Goal: Task Accomplishment & Management: Manage account settings

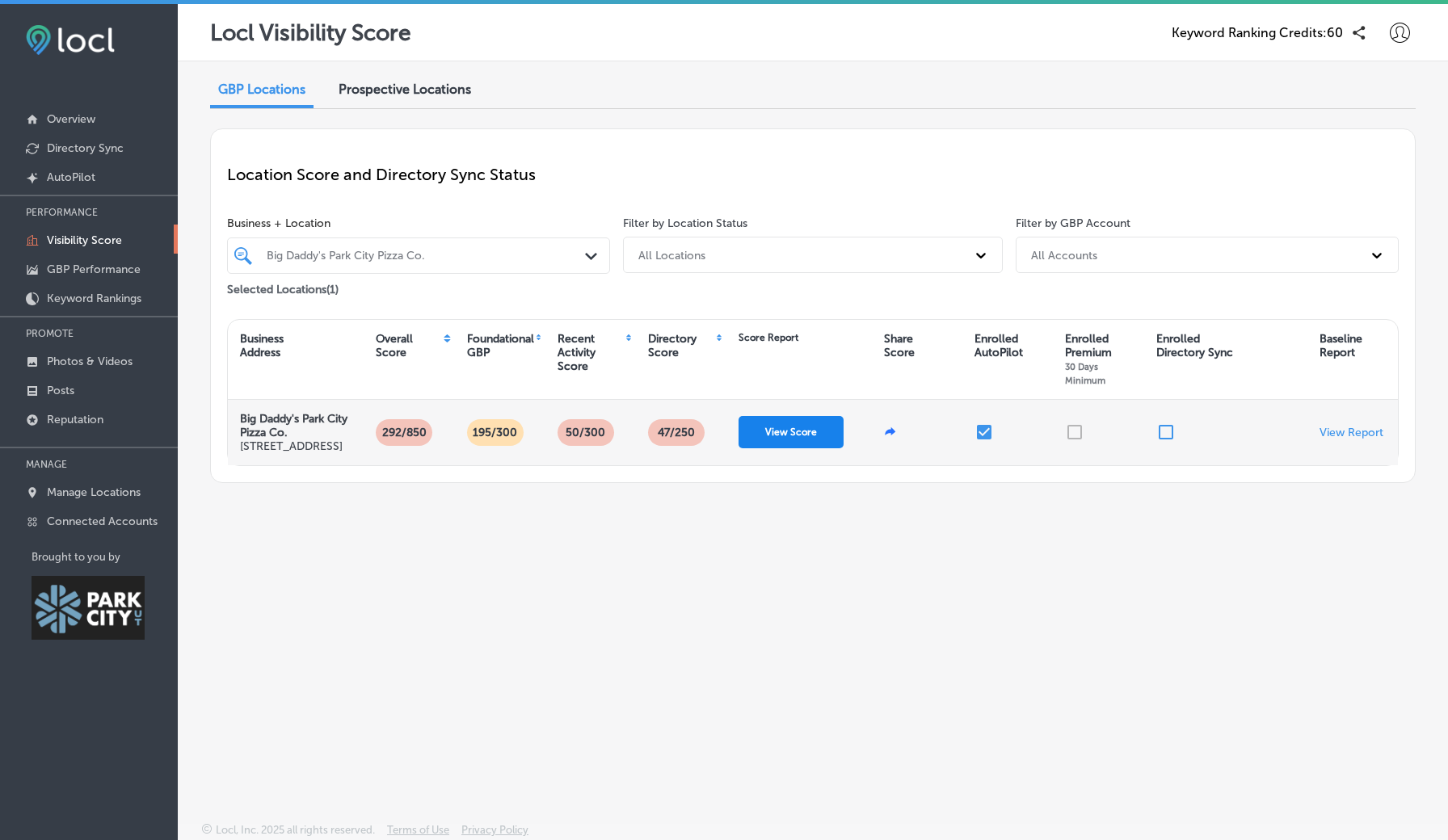
click at [782, 435] on button "View Score" at bounding box center [791, 432] width 105 height 33
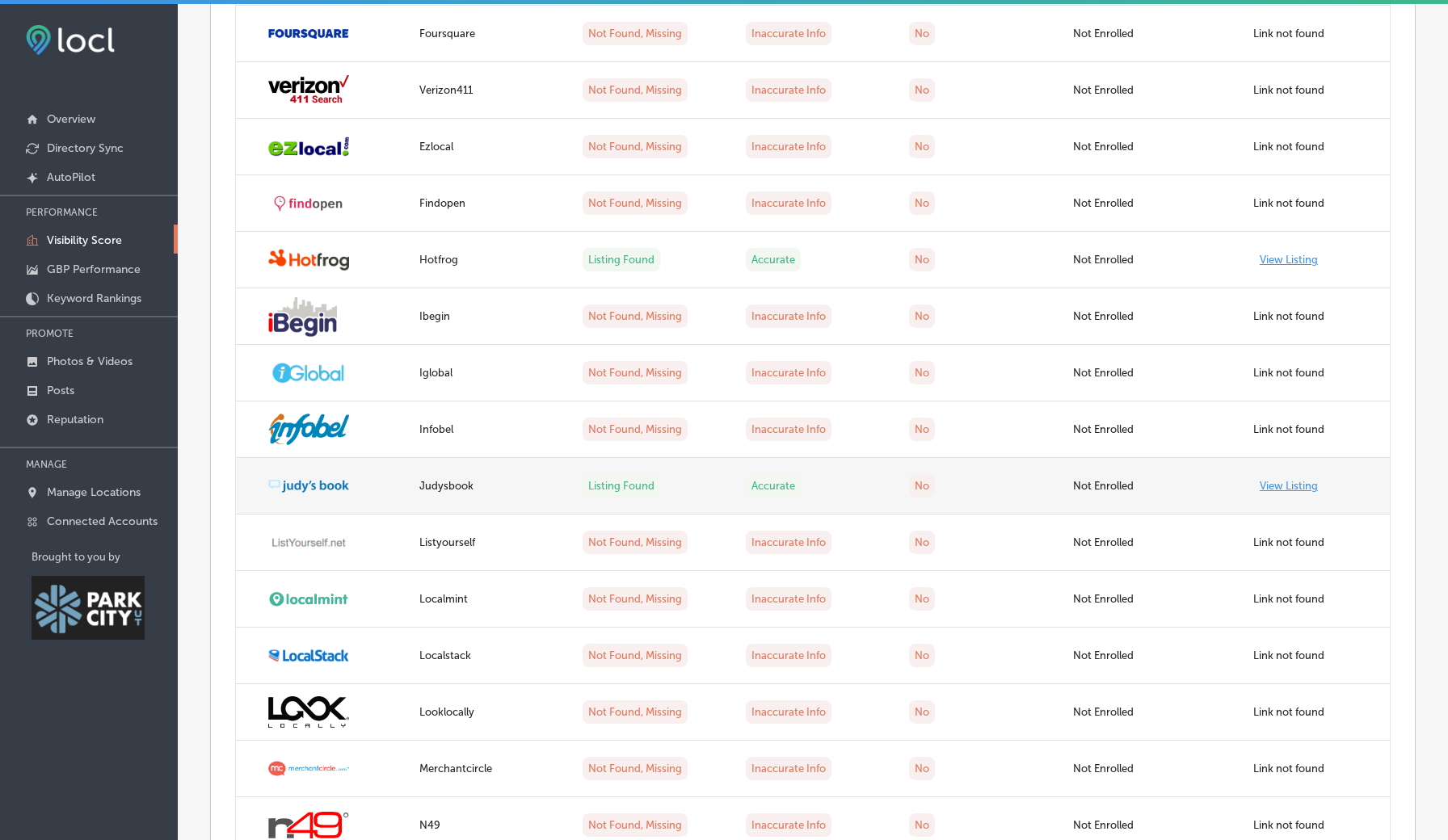
scroll to position [2196, 0]
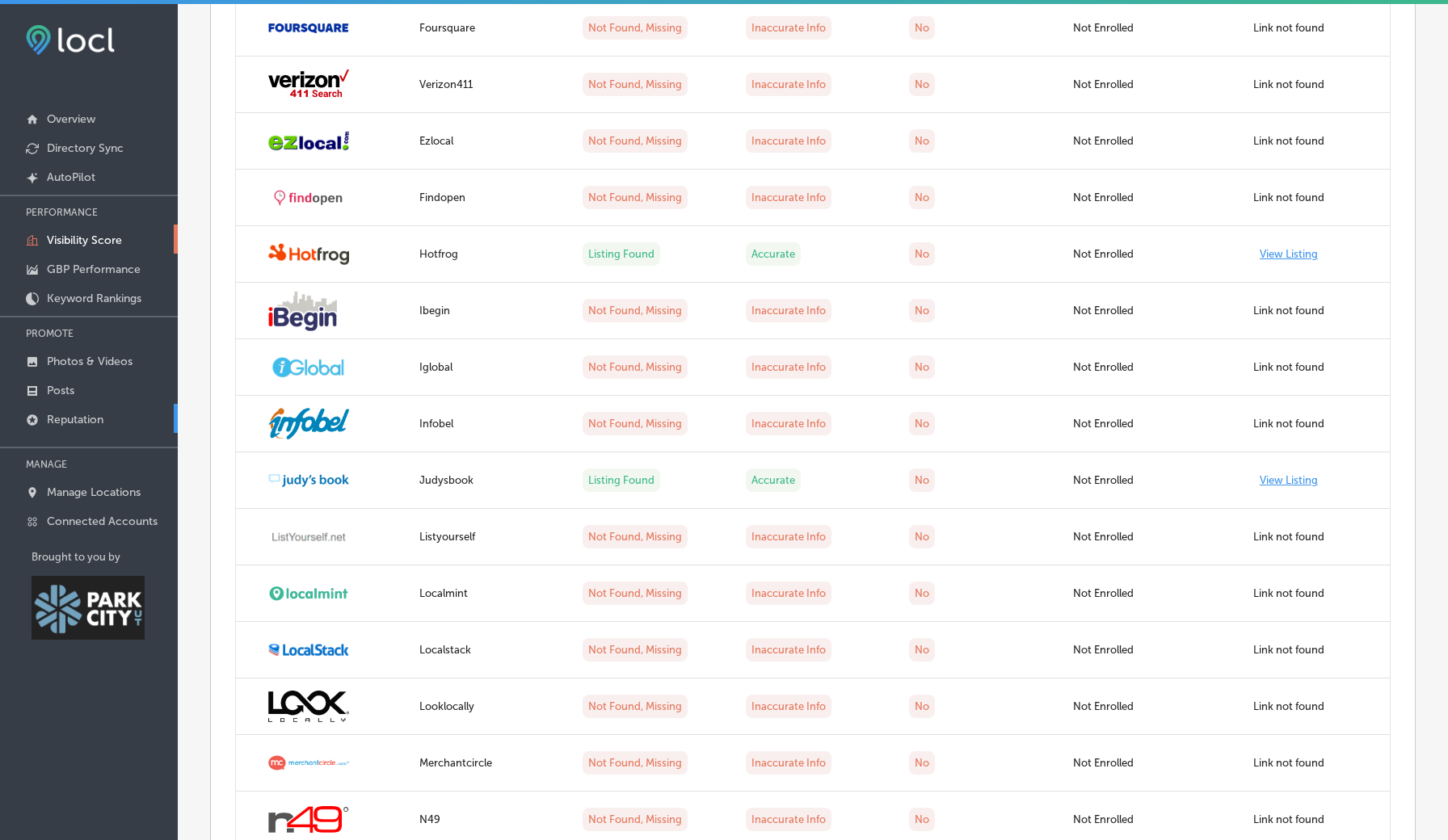
click at [82, 425] on p "Reputation" at bounding box center [75, 420] width 57 height 14
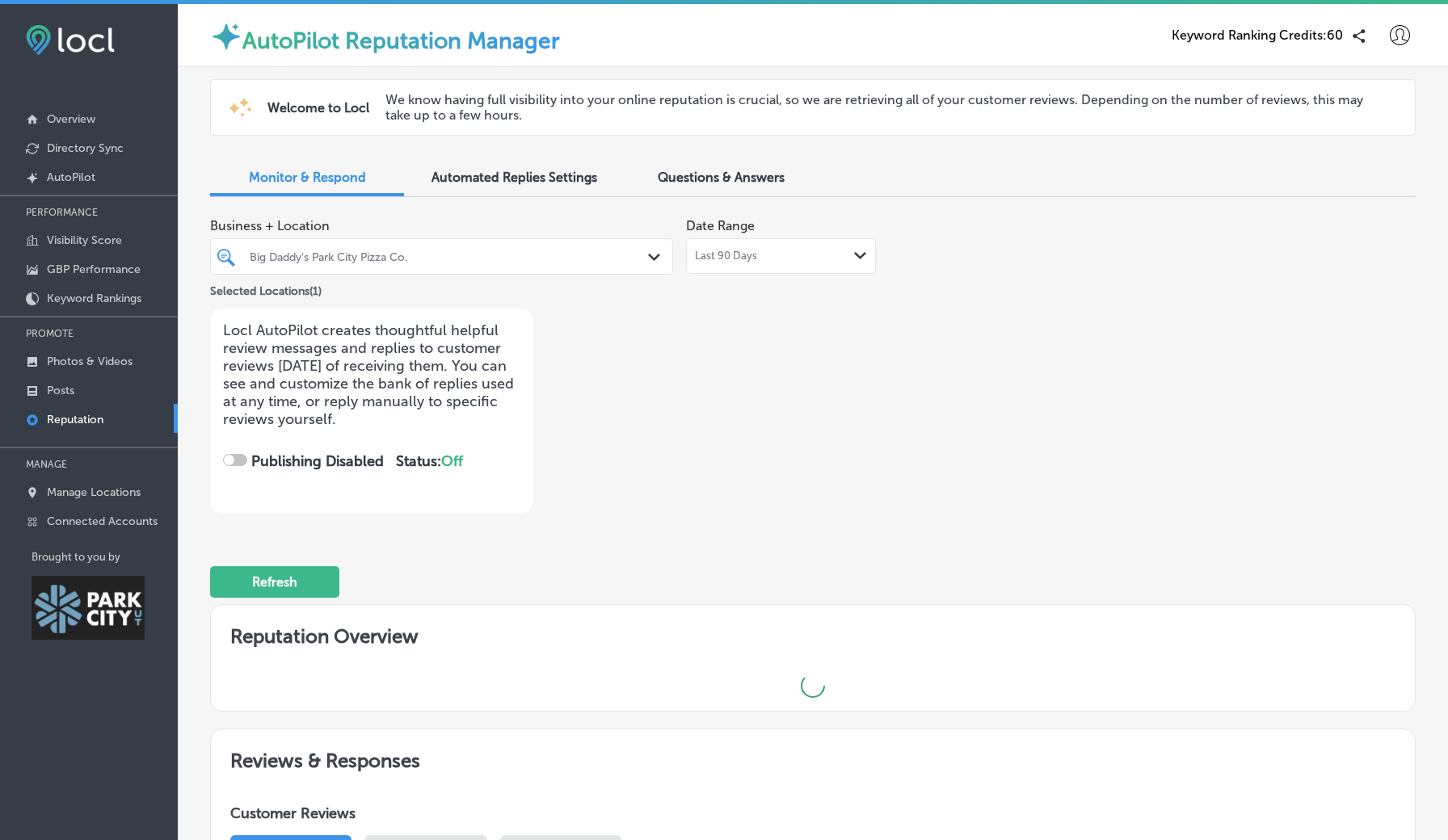
checkbox input "true"
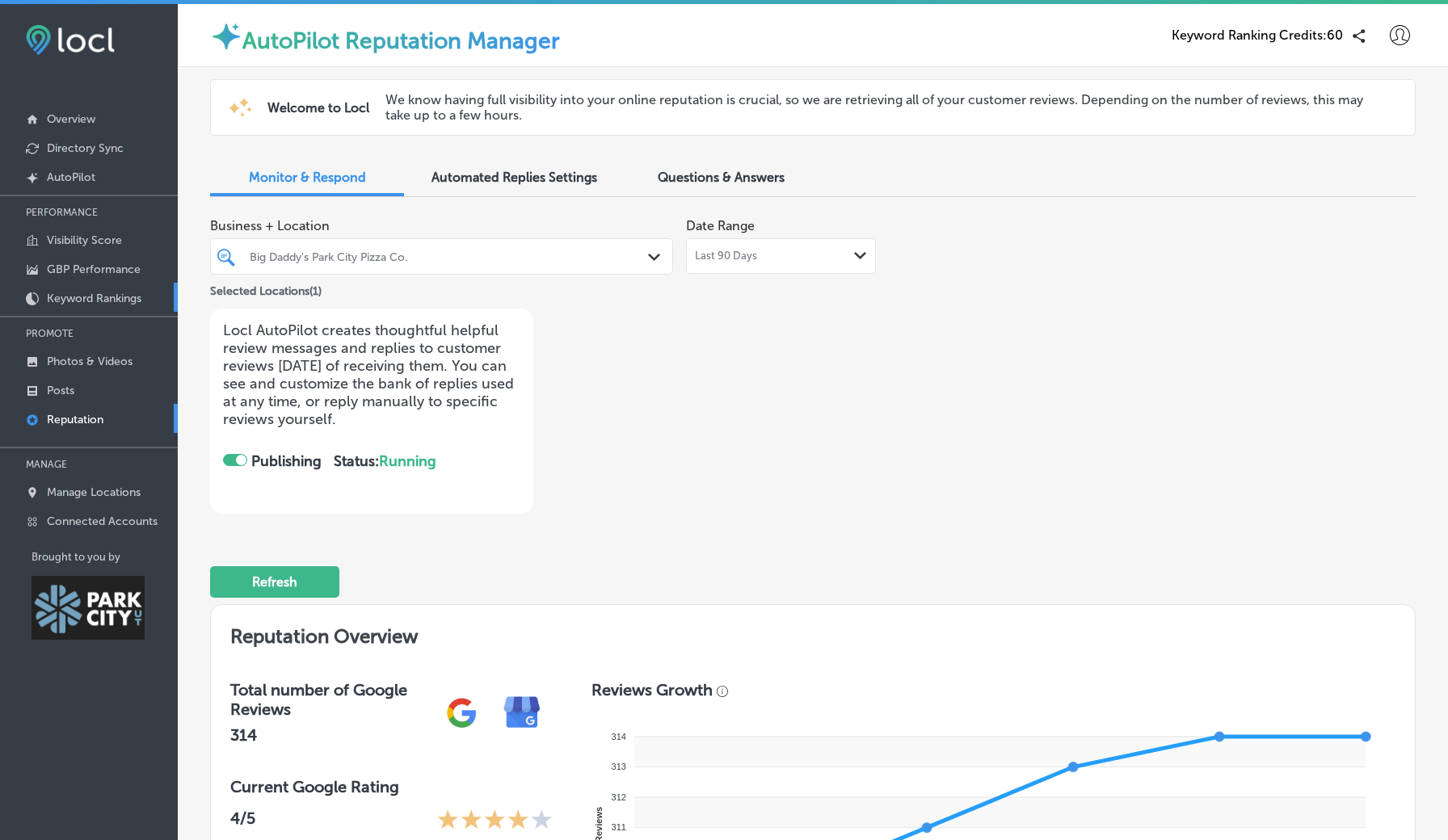
click at [110, 293] on p "Keyword Rankings" at bounding box center [94, 298] width 95 height 14
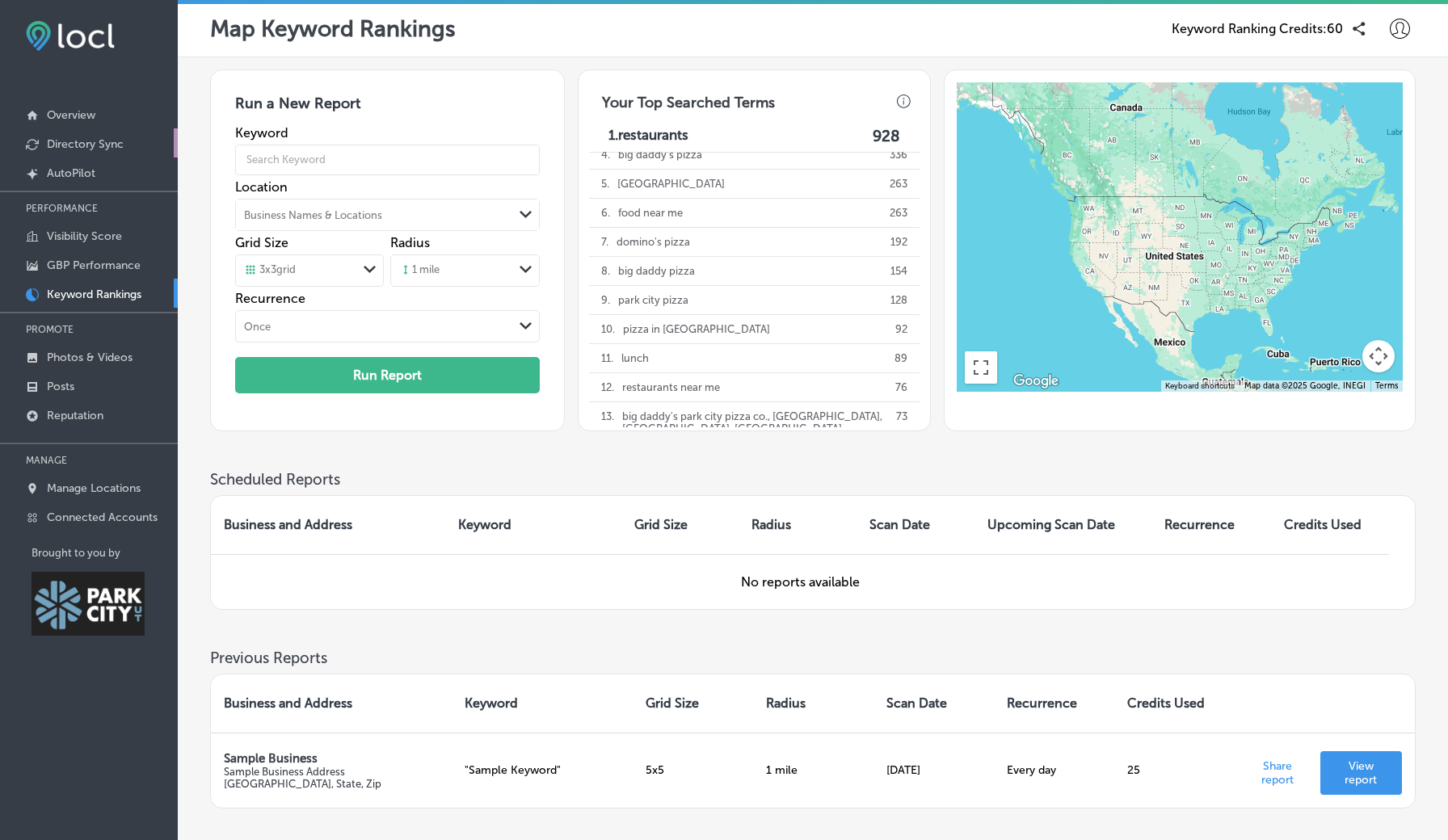
click at [97, 144] on p "Directory Sync" at bounding box center [84, 144] width 77 height 14
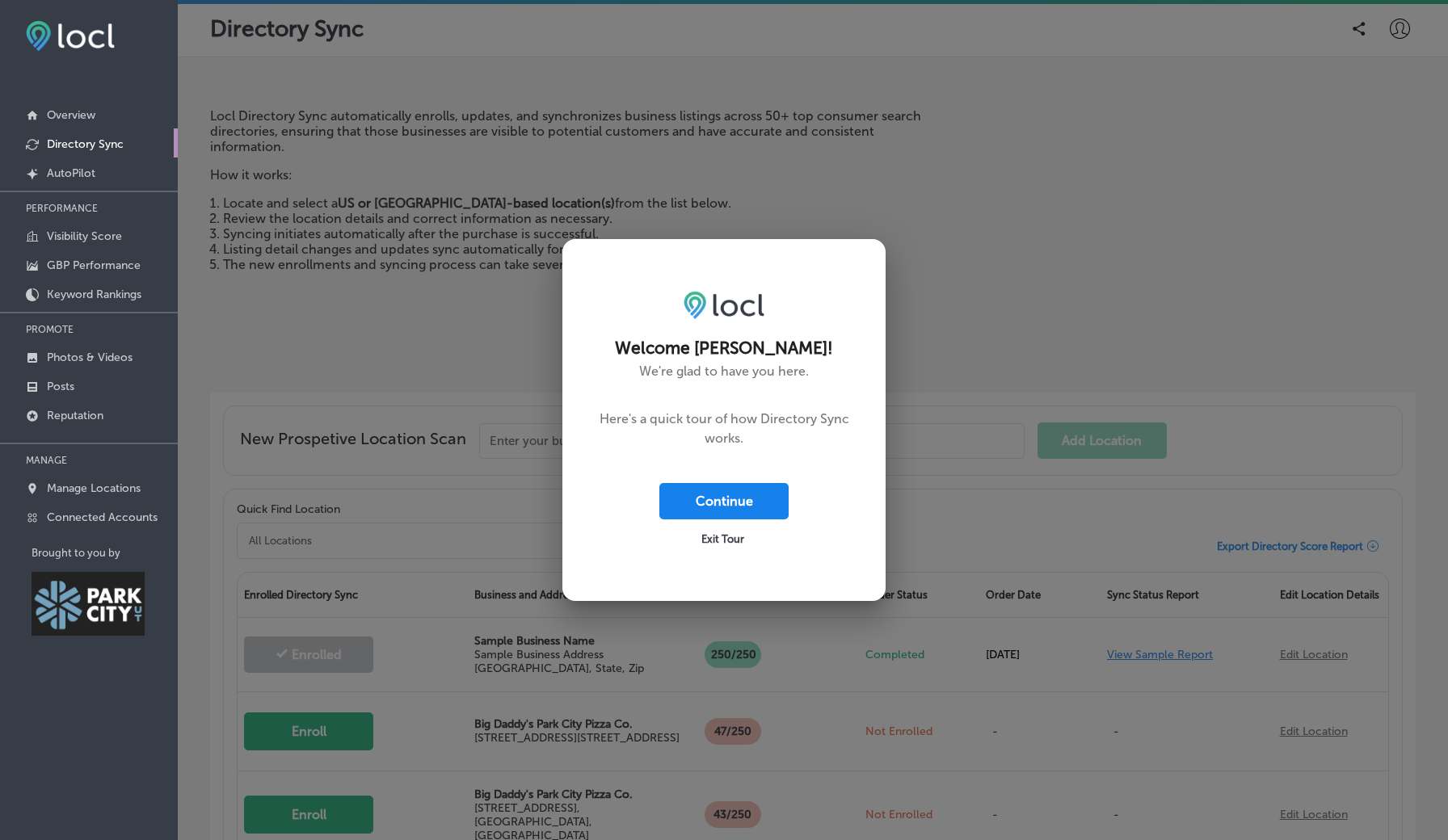
click at [709, 502] on button "Continue" at bounding box center [724, 501] width 129 height 36
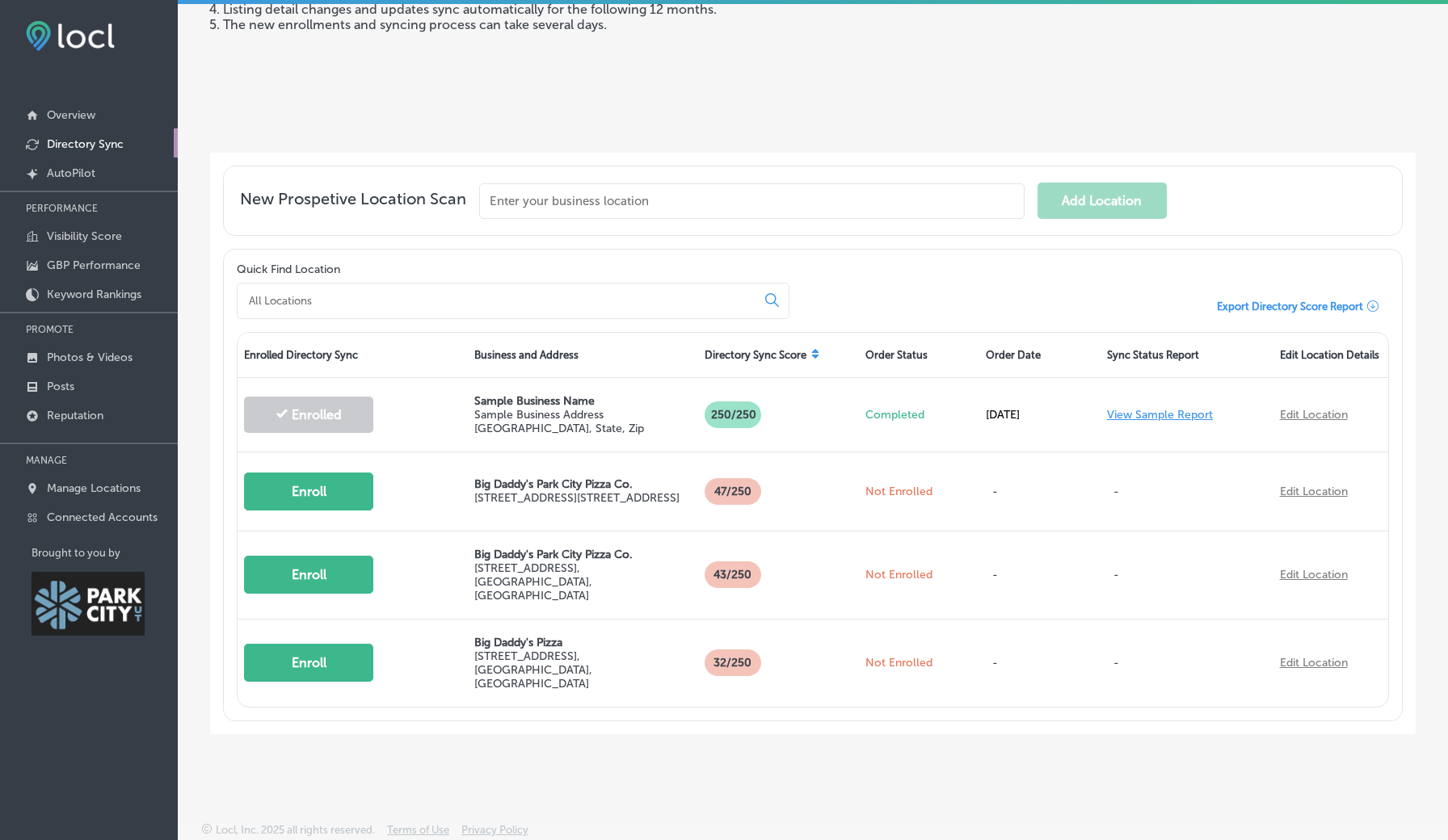
scroll to position [239, 0]
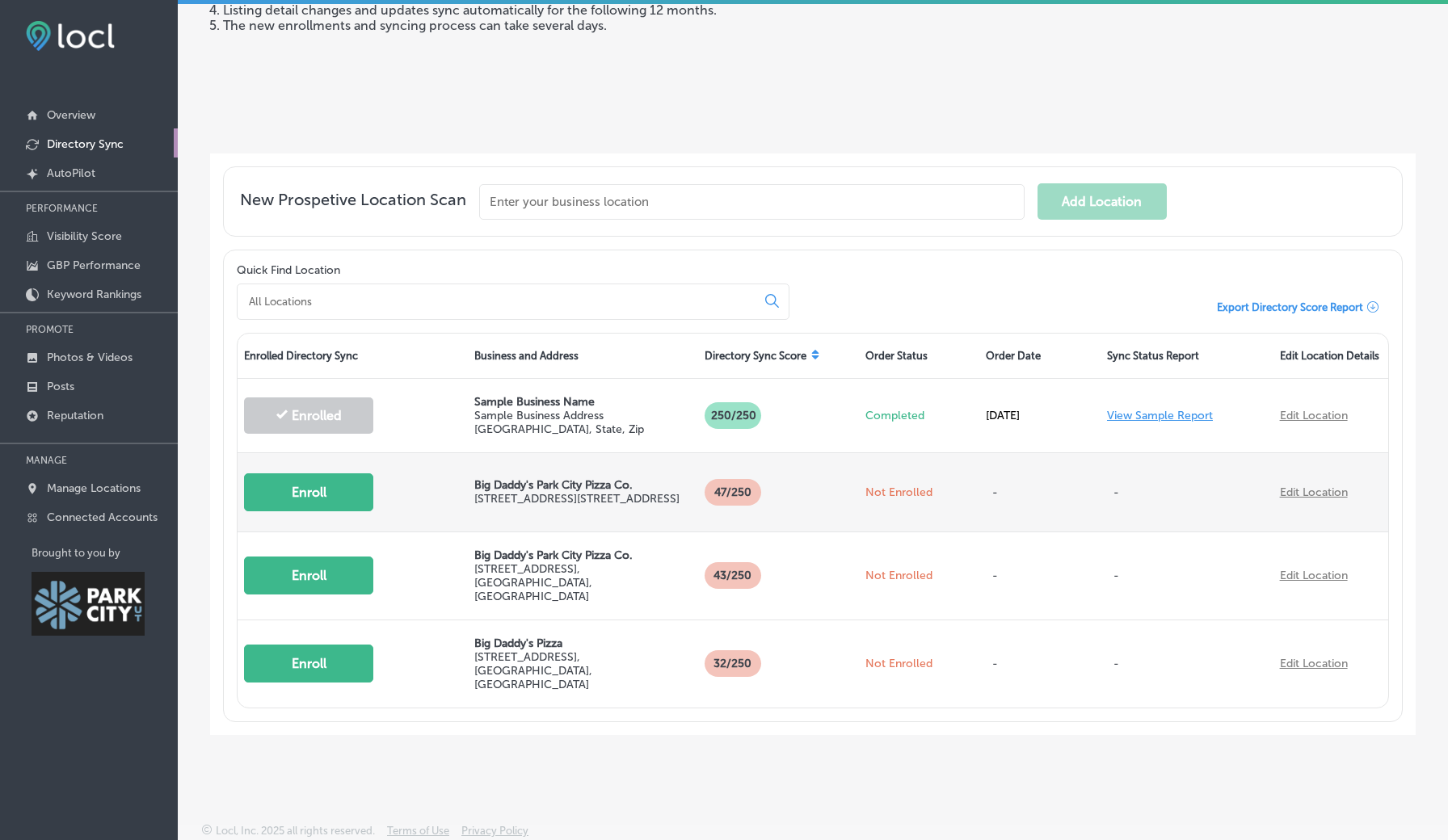
click at [334, 503] on button "Enroll" at bounding box center [309, 493] width 129 height 38
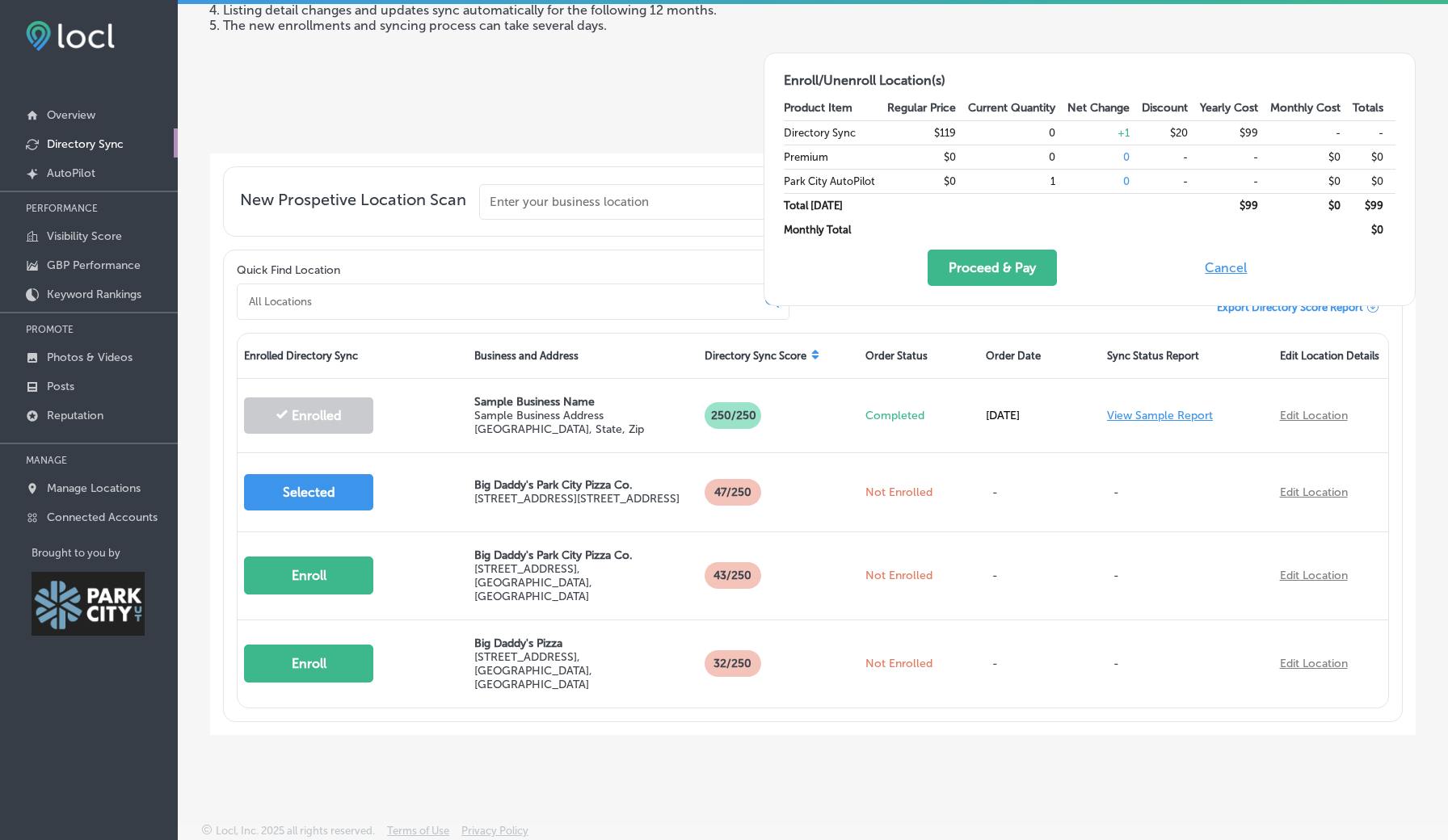
click at [638, 124] on div "Locl Directory Sync automatically enrolls, updates, and synchronizes business l…" at bounding box center [568, 5] width 715 height 272
click at [1220, 266] on button "Cancel" at bounding box center [1225, 267] width 52 height 36
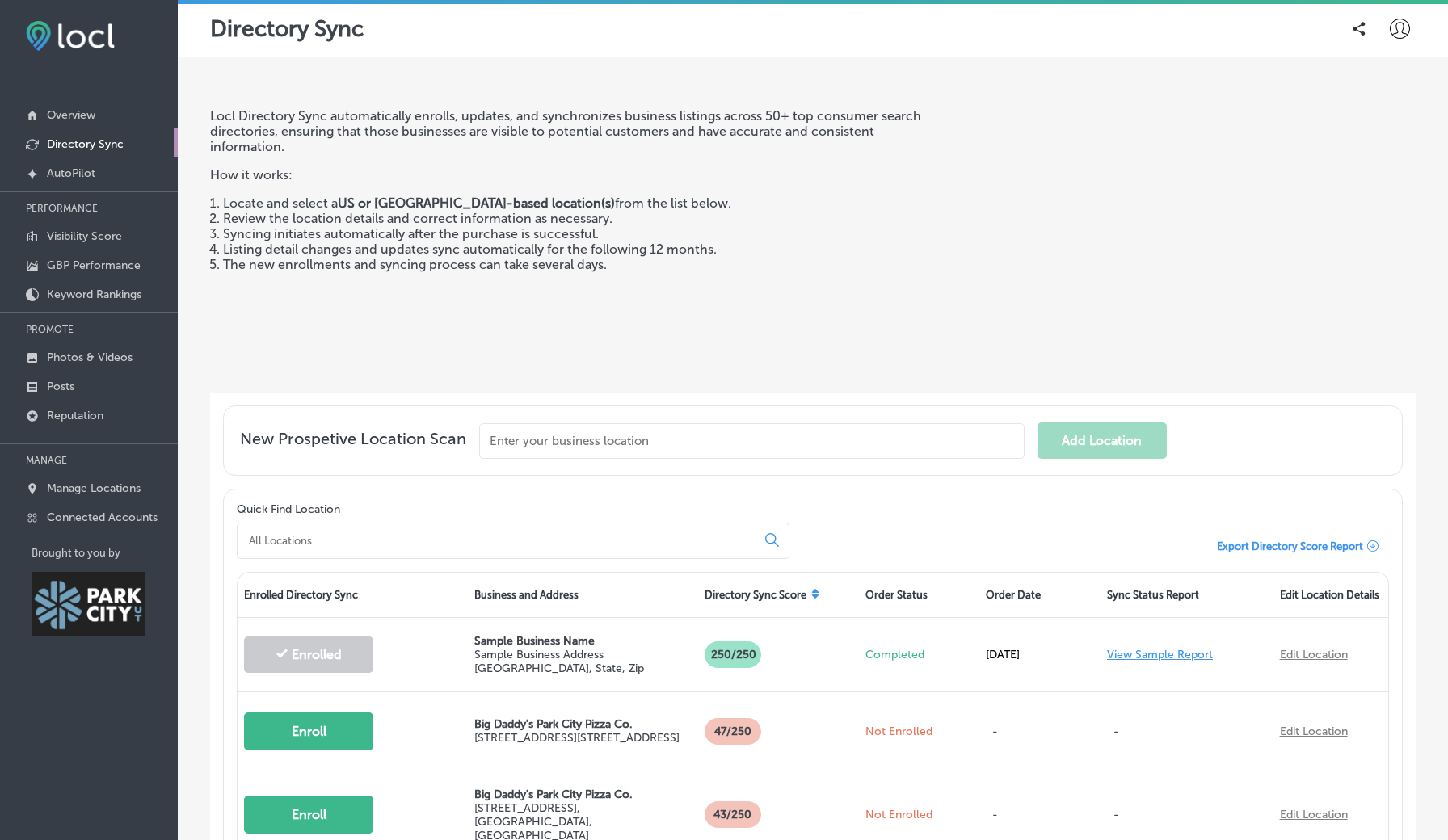
scroll to position [0, 0]
click at [83, 176] on p "AutoPilot" at bounding box center [71, 174] width 48 height 14
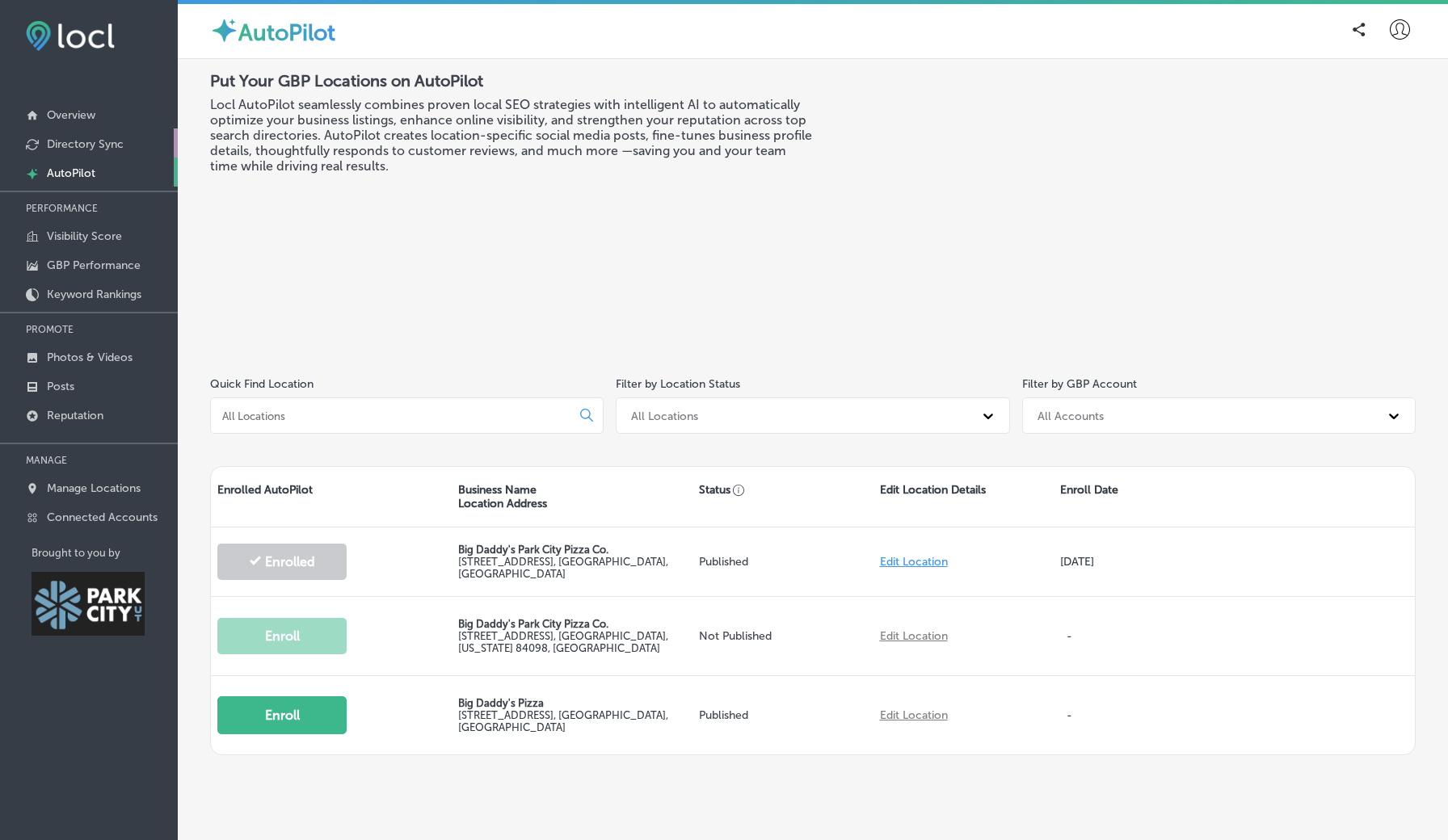
click at [73, 145] on p "Directory Sync" at bounding box center [84, 144] width 77 height 14
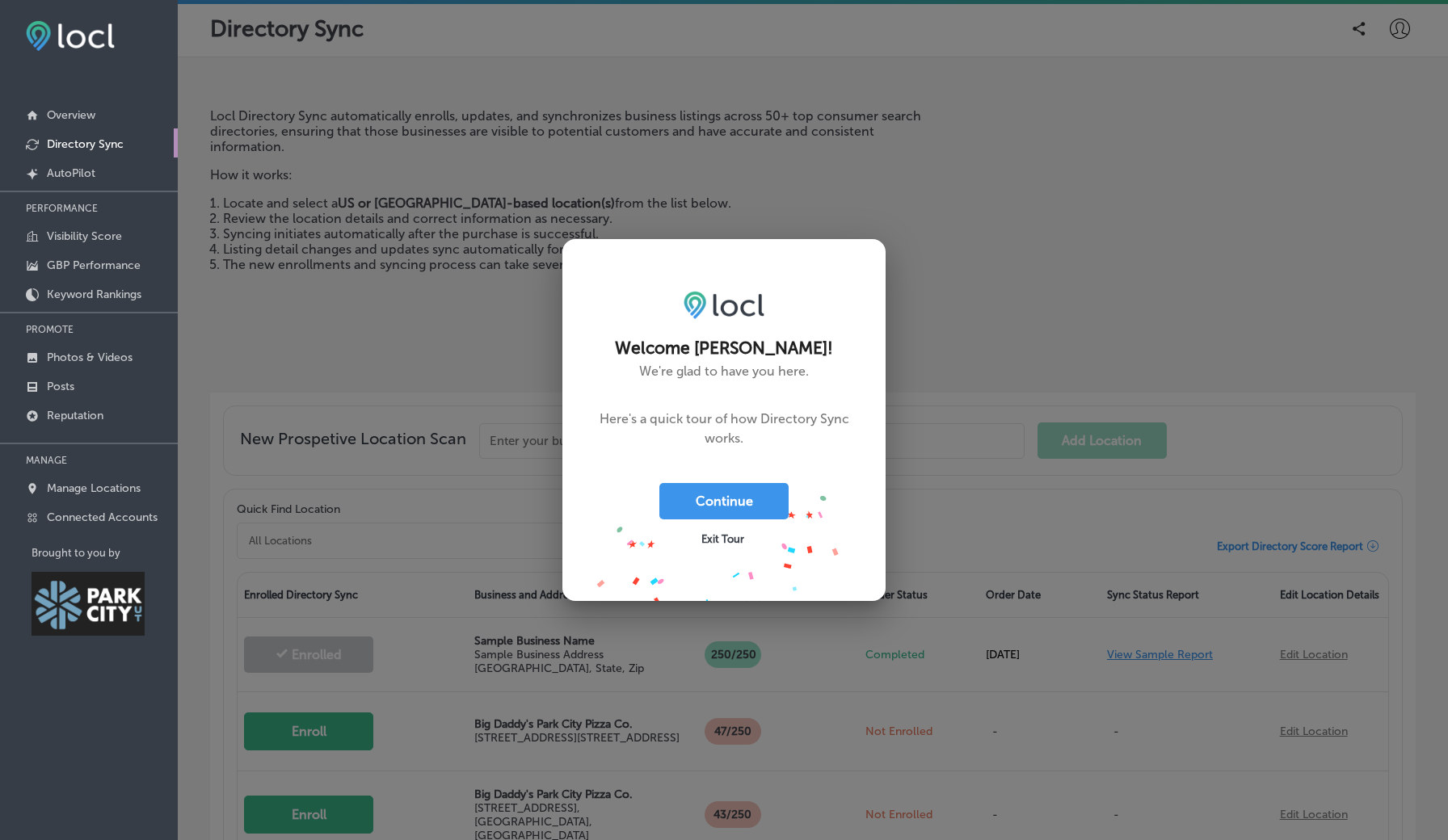
click at [717, 541] on span "Exit Tour" at bounding box center [723, 539] width 43 height 12
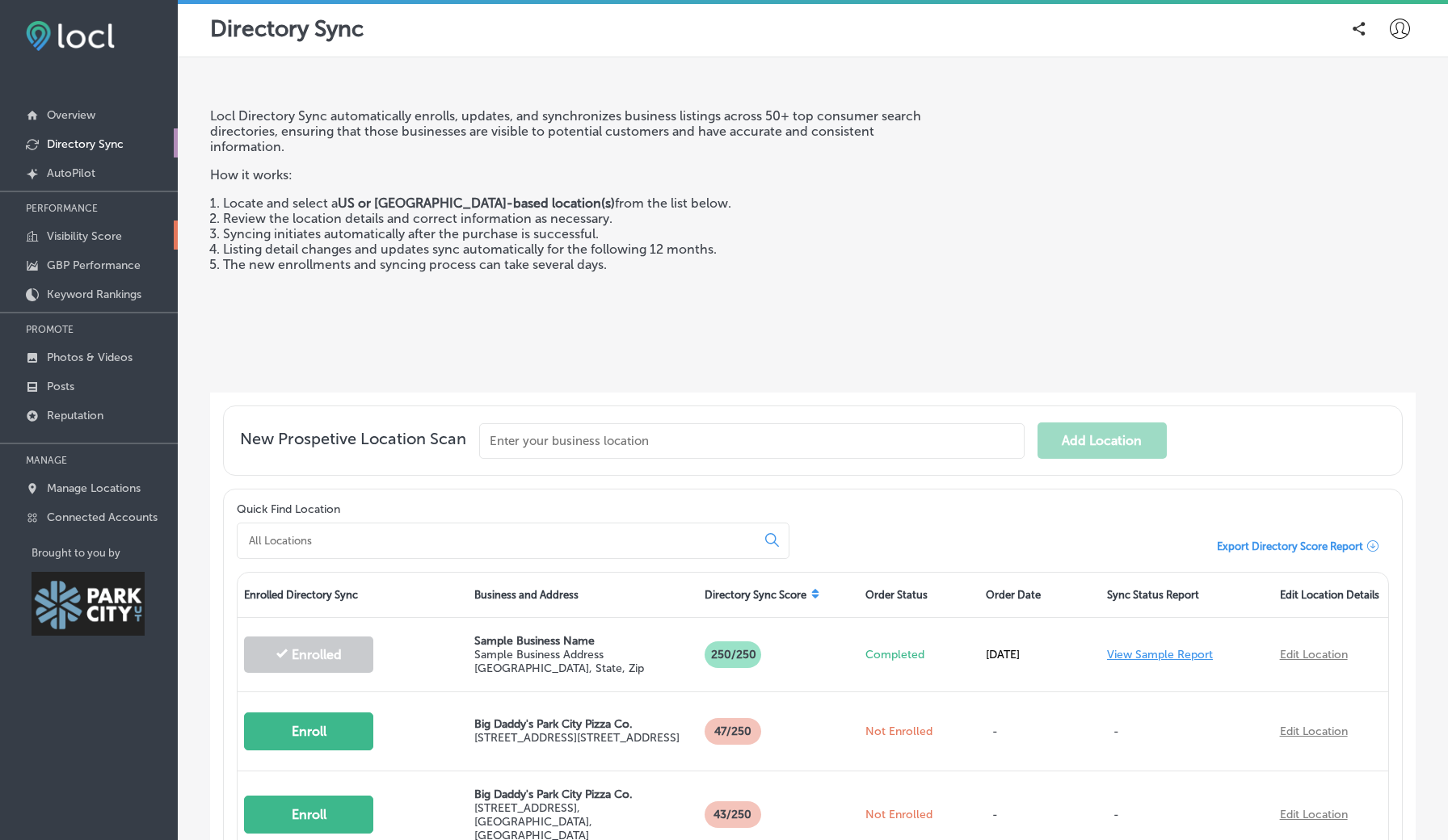
click at [84, 237] on p "Visibility Score" at bounding box center [83, 236] width 75 height 14
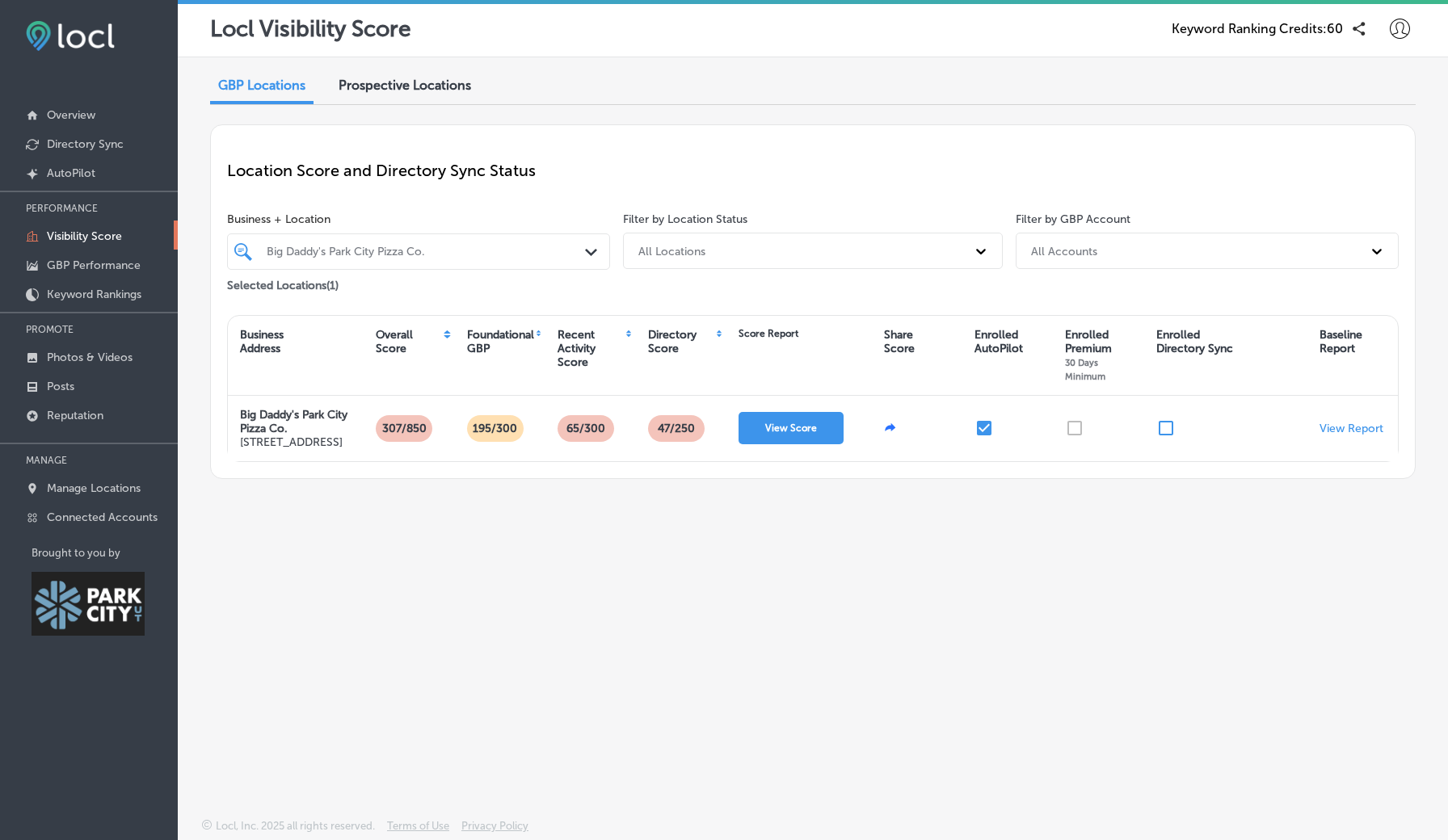
scroll to position [4, 0]
click at [89, 115] on p "Overview" at bounding box center [71, 115] width 48 height 14
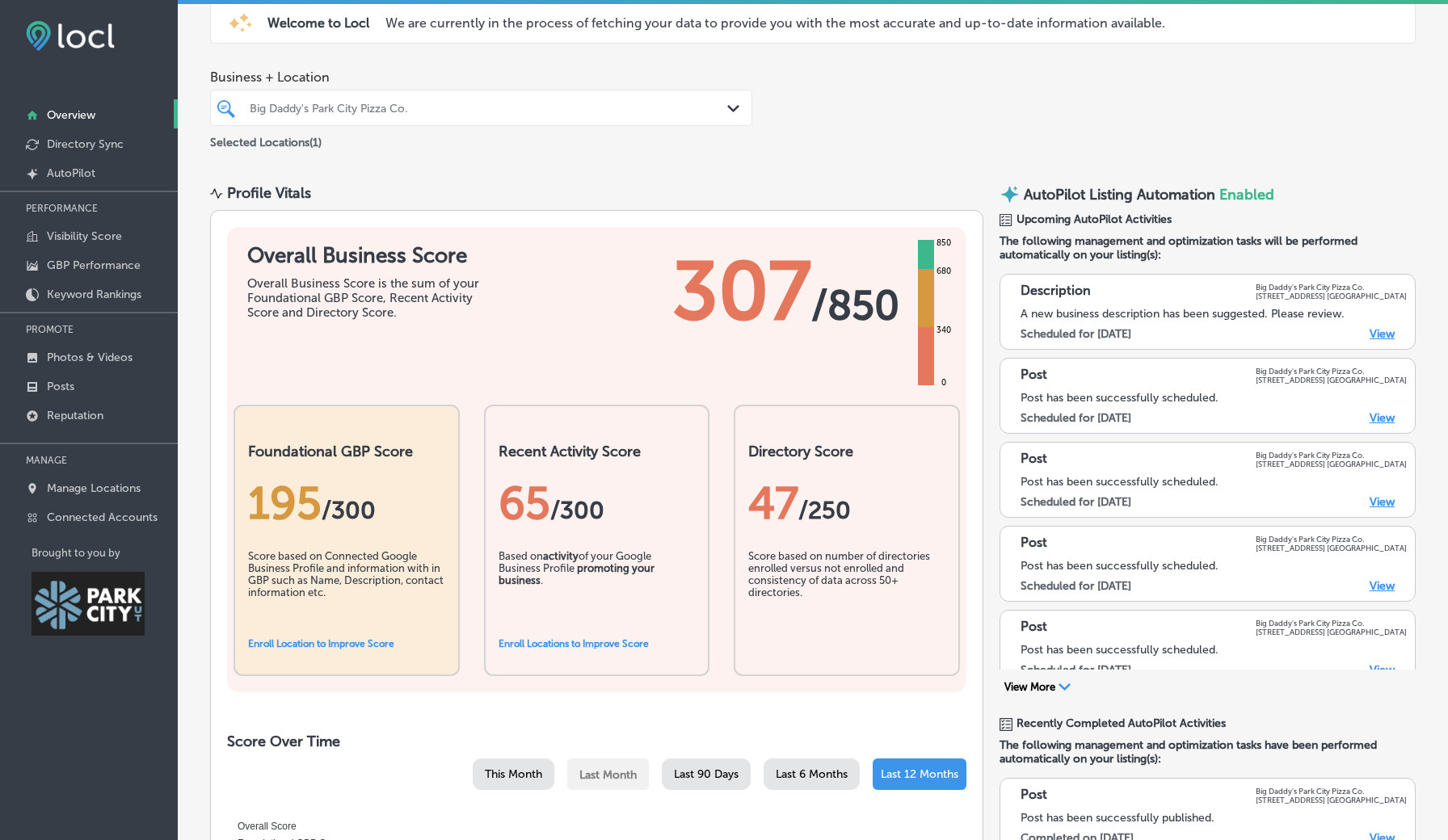
scroll to position [62, 0]
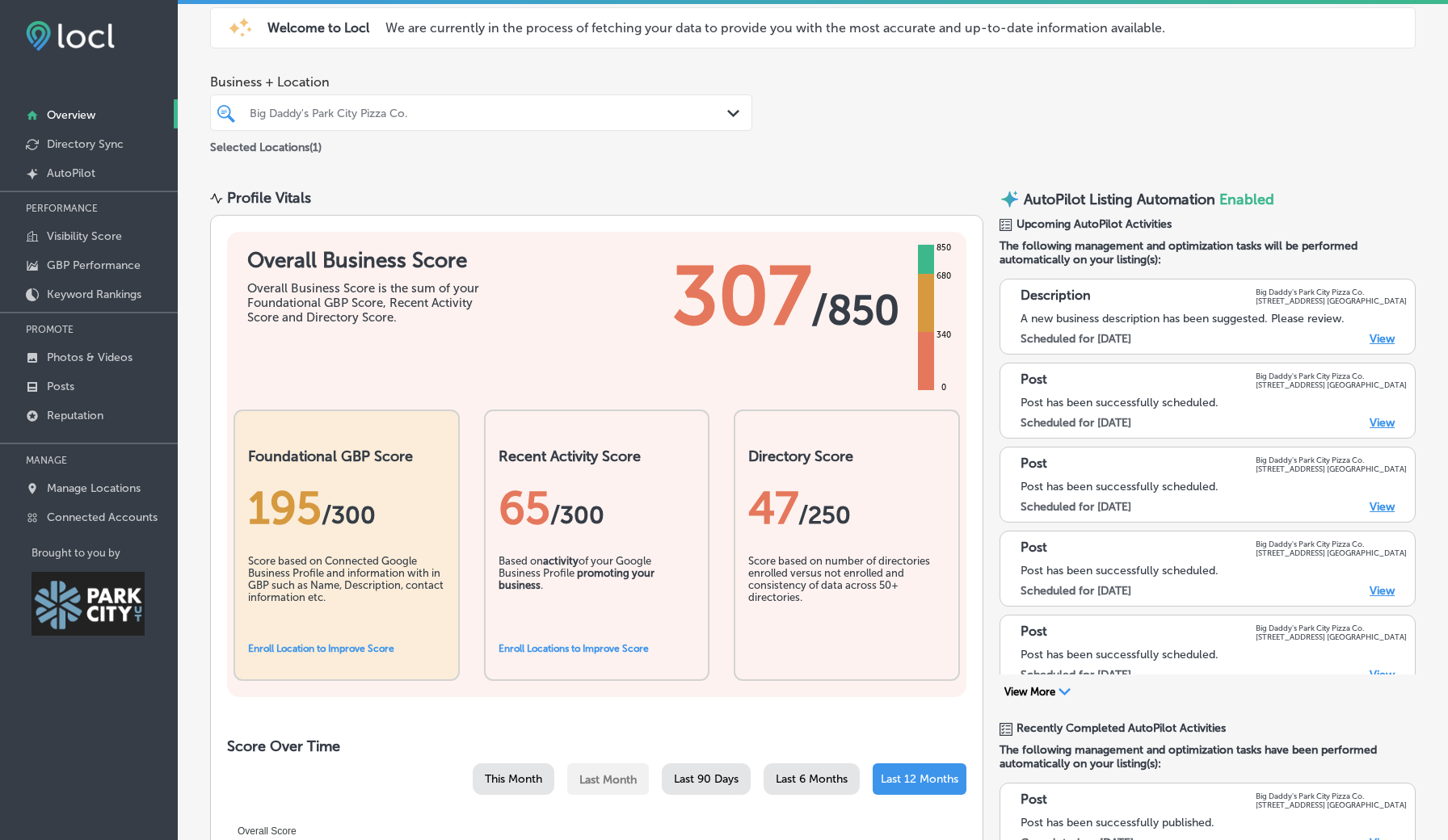
click at [1379, 340] on link "View" at bounding box center [1381, 339] width 25 height 14
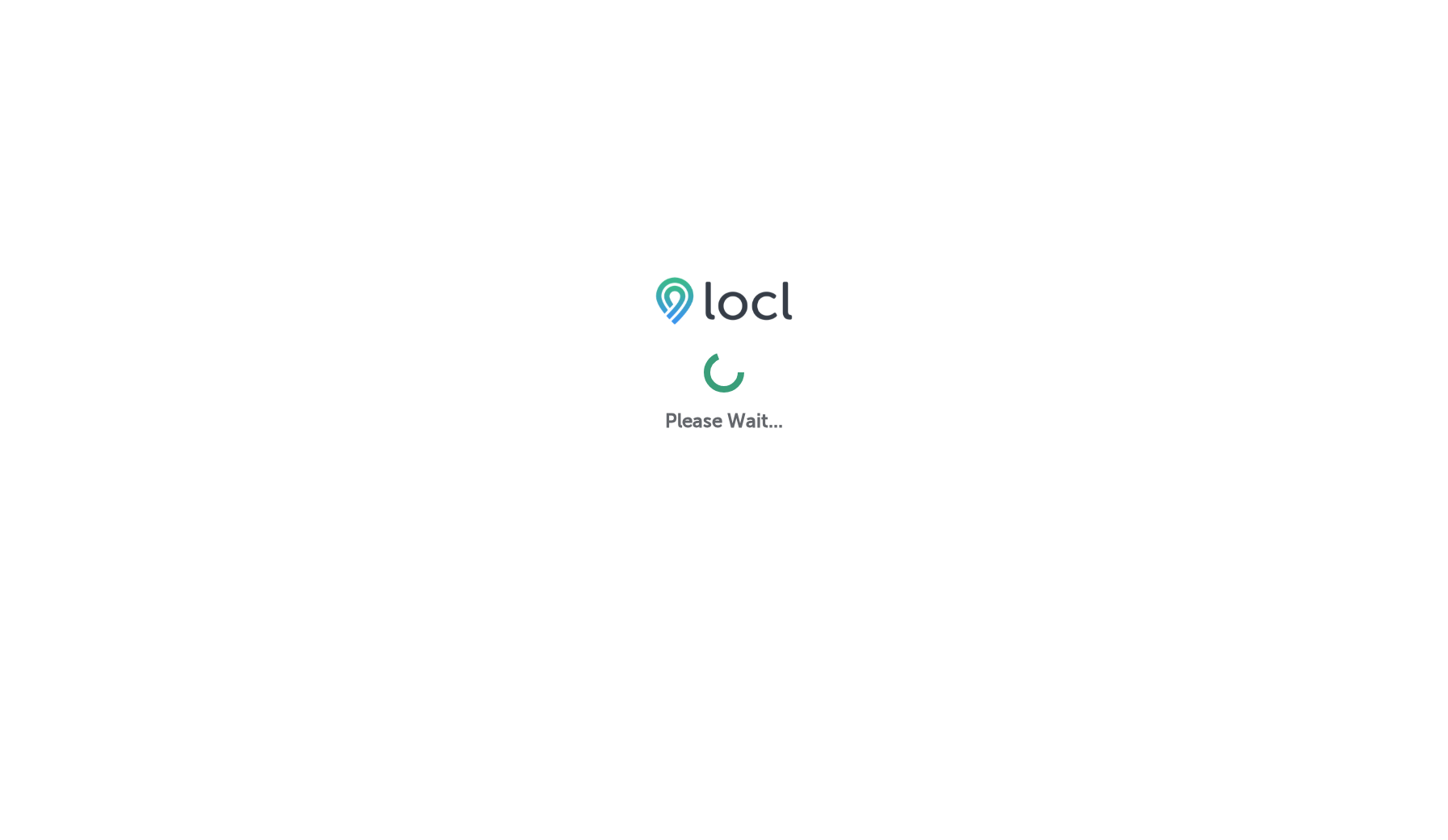
select select "US"
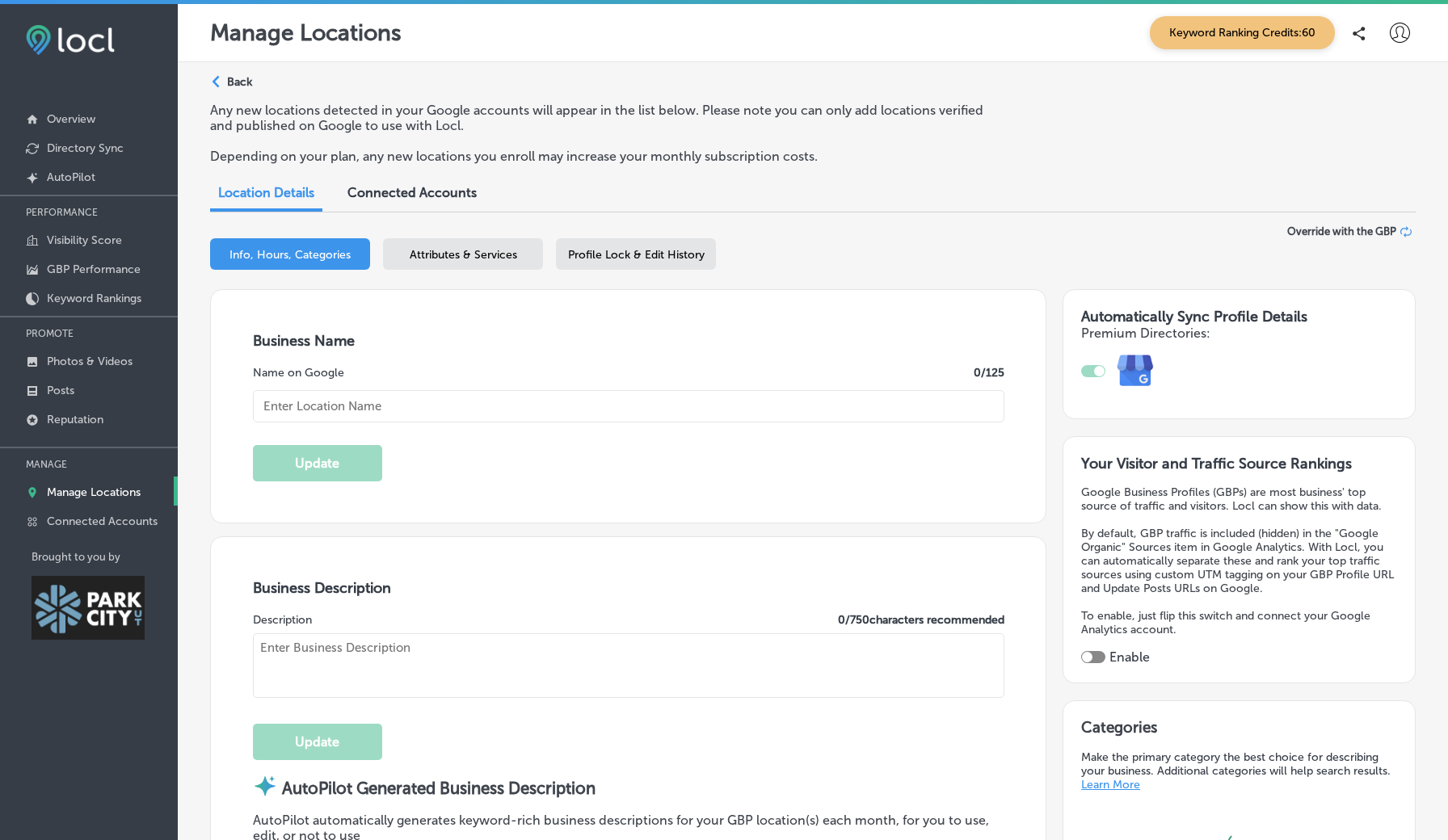
checkbox input "true"
type input "Big Daddy's Park City Pizza Co."
type textarea "Big Daddy’s Park City Pizza Co. redefines local restaurants with our famous 26-…"
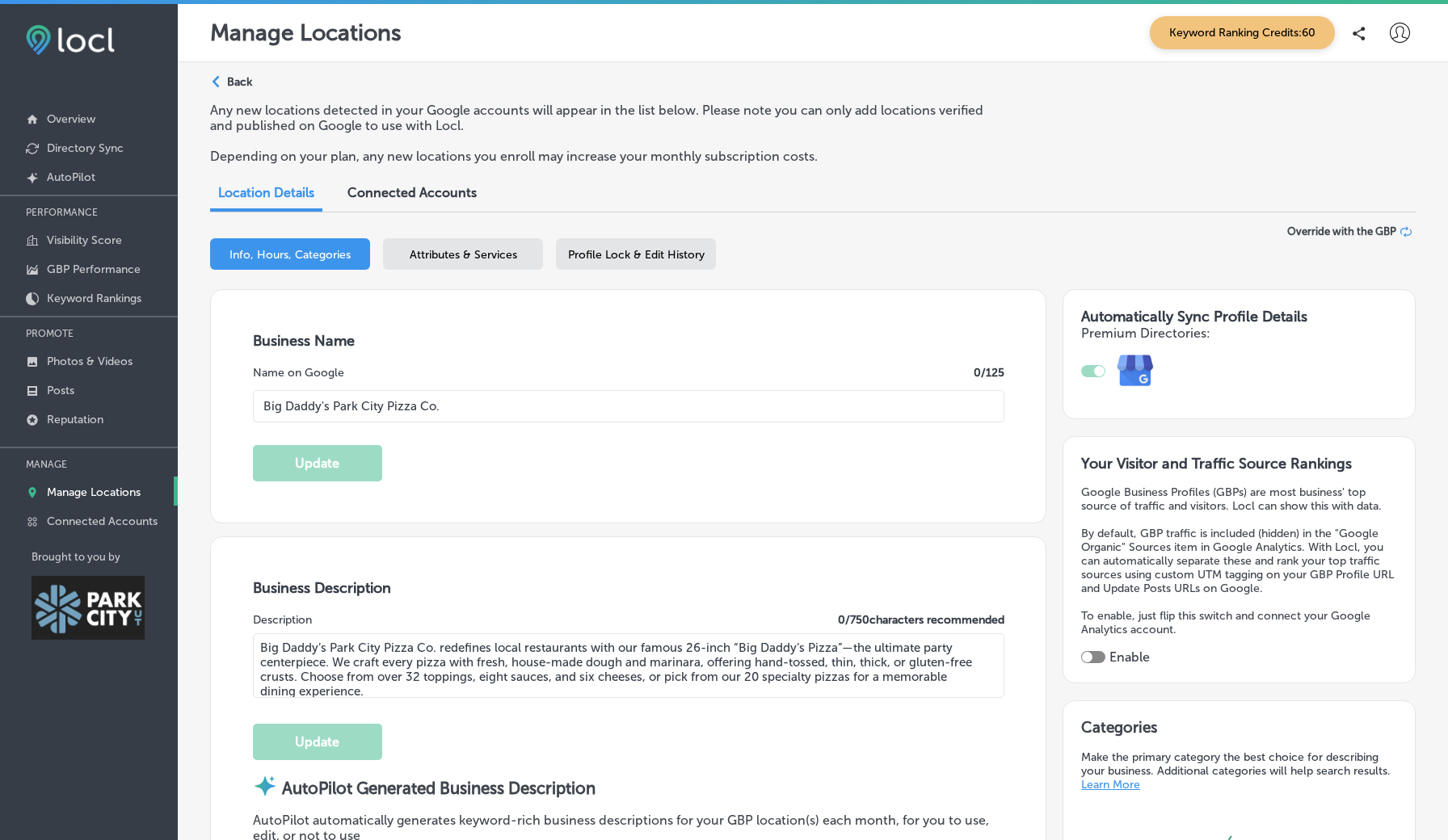
type textarea "Big Daddy’s Park City Pizza Co. redefines local restaurants with our famous 26-…"
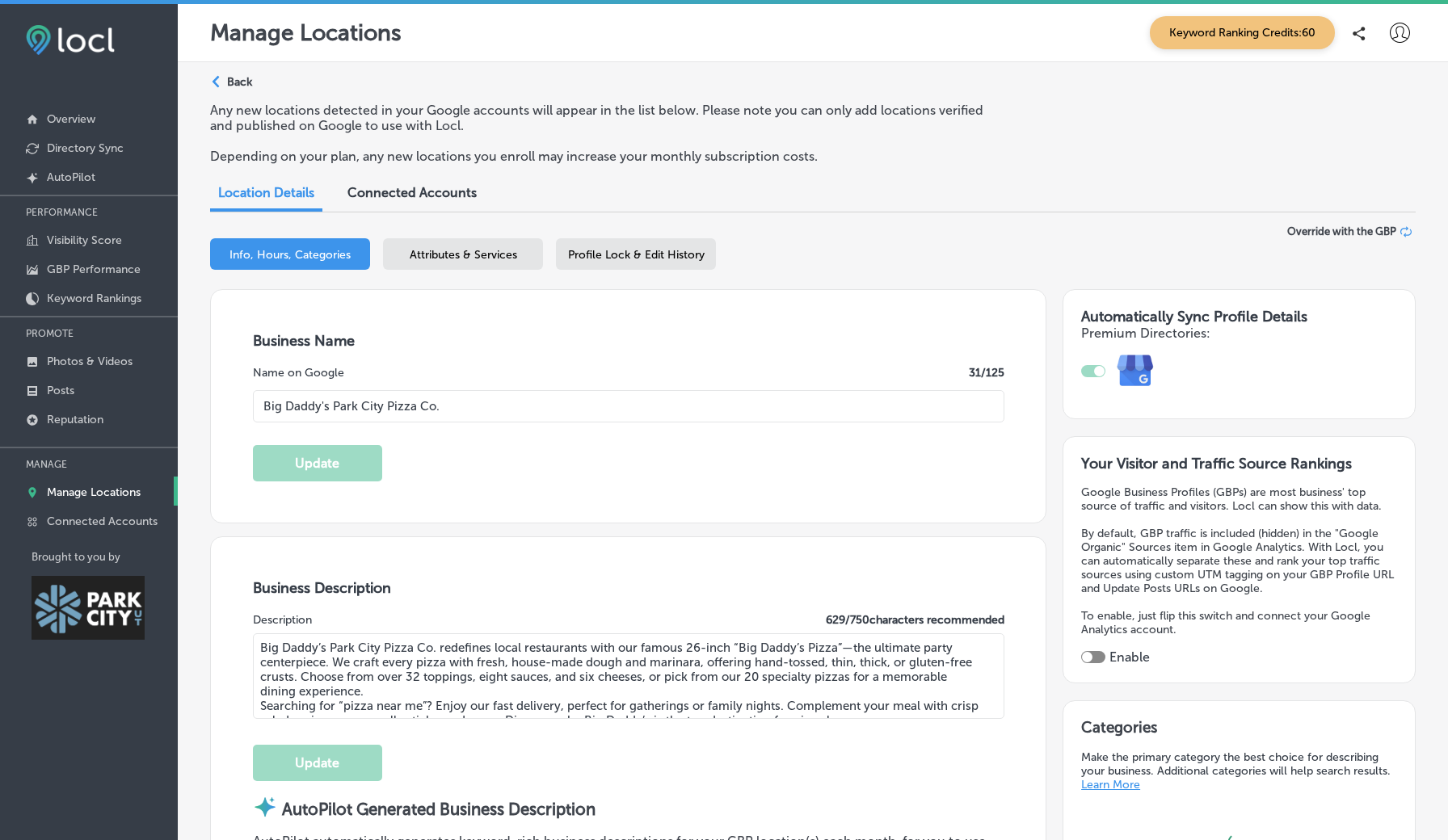
type input "[STREET_ADDRESS]"
type input "suite 111"
type input "[GEOGRAPHIC_DATA]"
type input "84098"
type input "US"
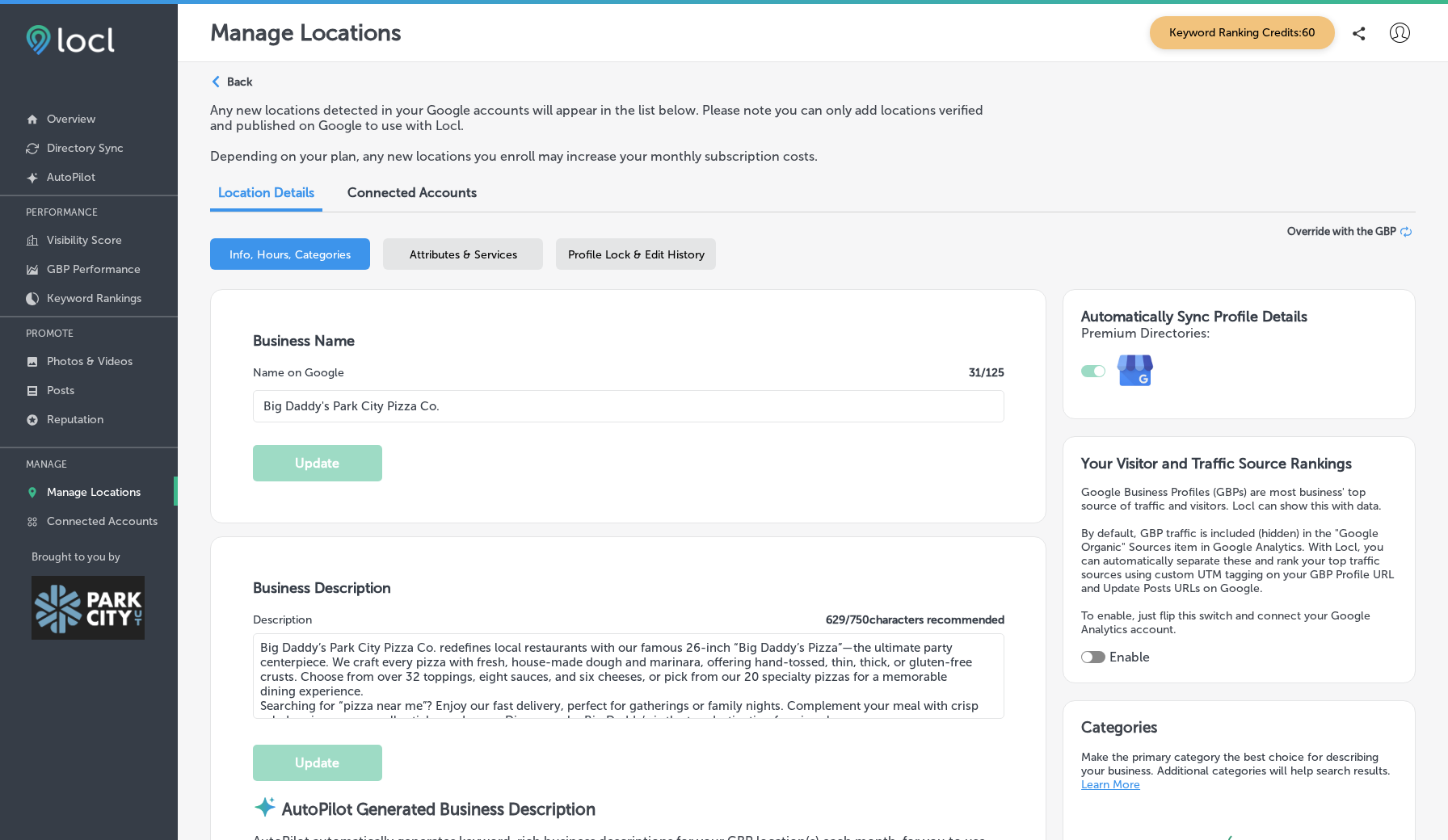
type input "https://bigdaddyspizzapc.com/"
type input "+1 435 649 1591"
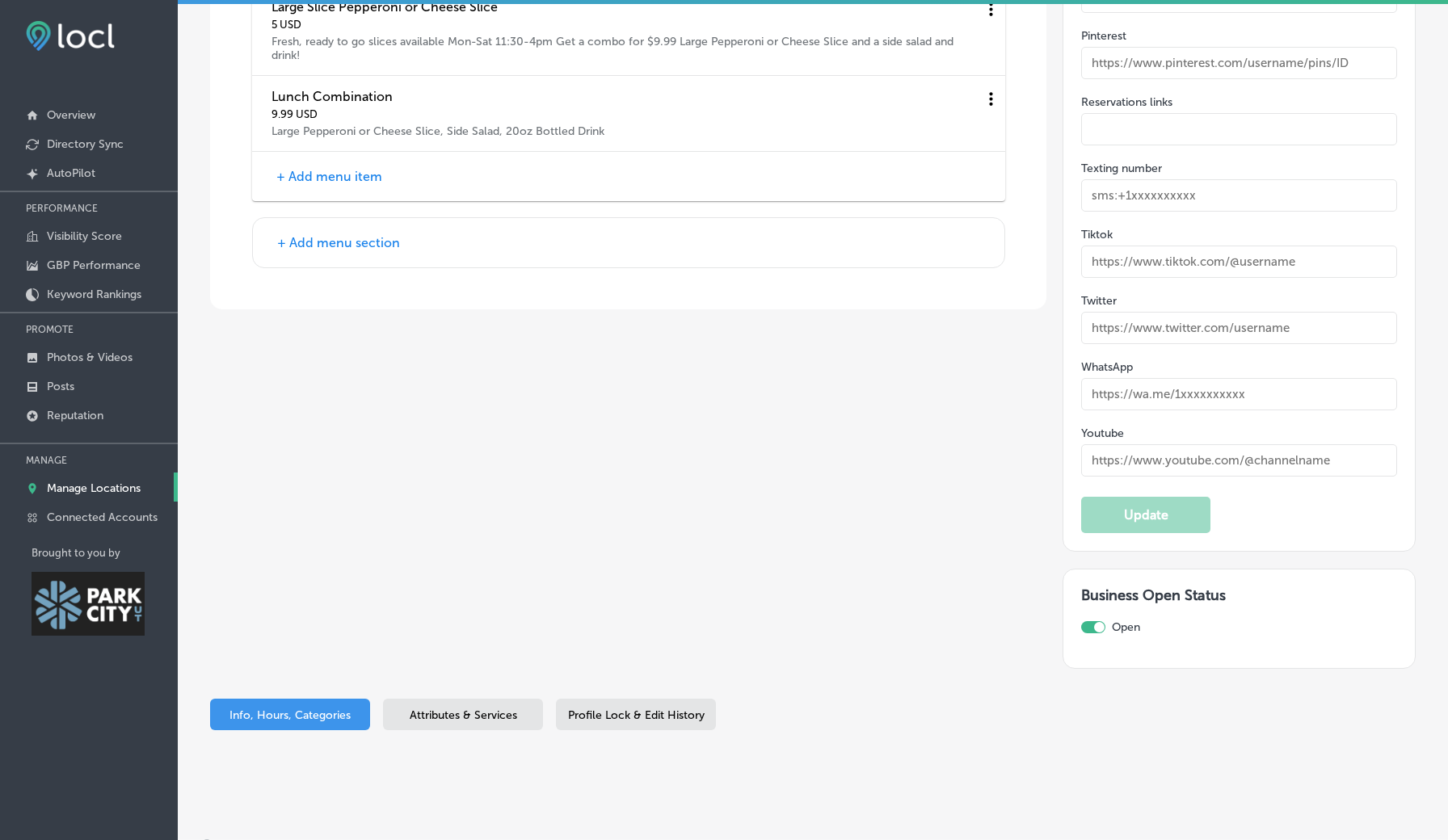
scroll to position [2728, 0]
click at [486, 710] on span "Attributes & Services" at bounding box center [463, 717] width 107 height 14
